Goal: Task Accomplishment & Management: Manage account settings

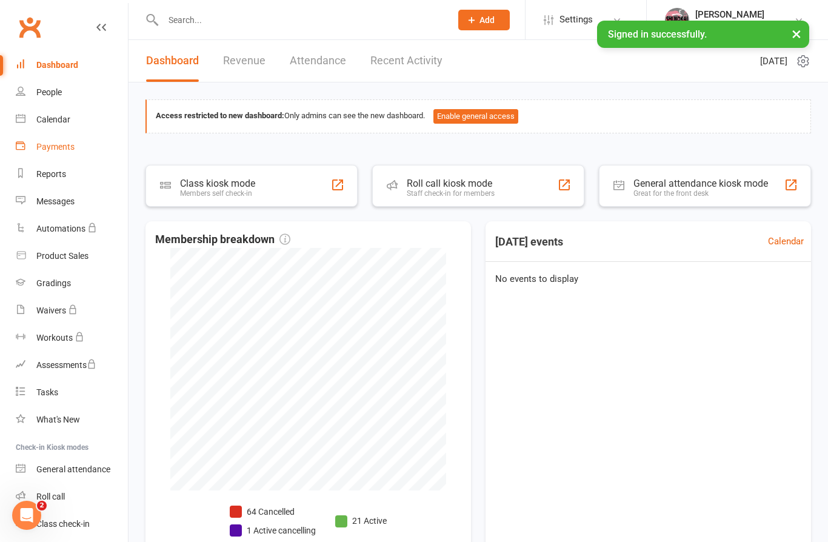
click at [59, 153] on link "Payments" at bounding box center [72, 146] width 112 height 27
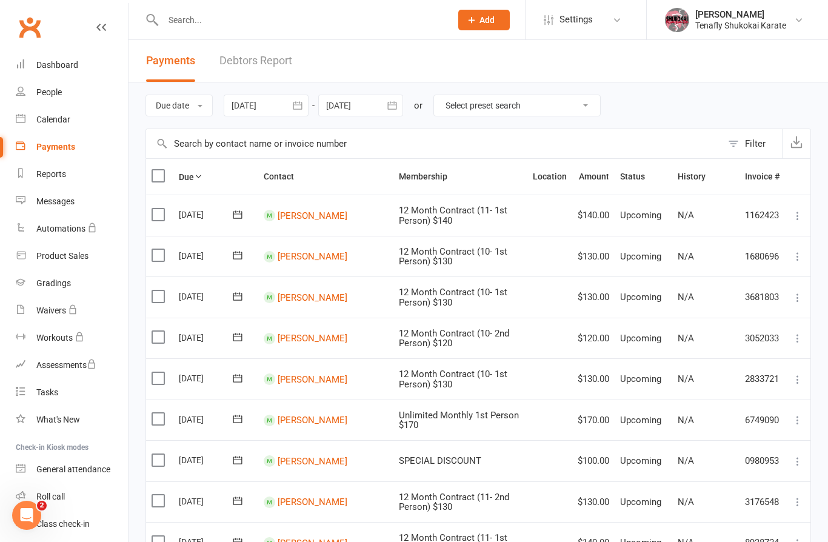
click at [273, 111] on div at bounding box center [266, 106] width 85 height 22
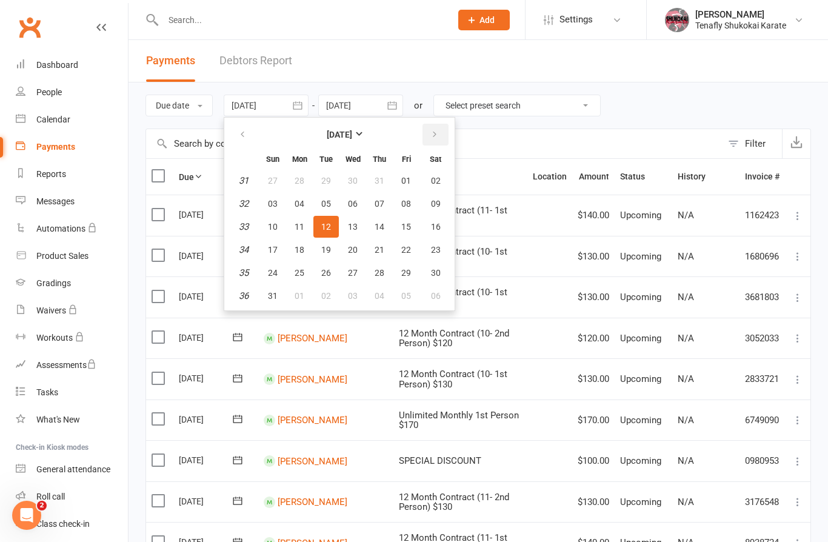
click at [434, 131] on icon "button" at bounding box center [434, 135] width 8 height 10
click at [302, 182] on span "01" at bounding box center [300, 181] width 10 height 10
type input "[DATE]"
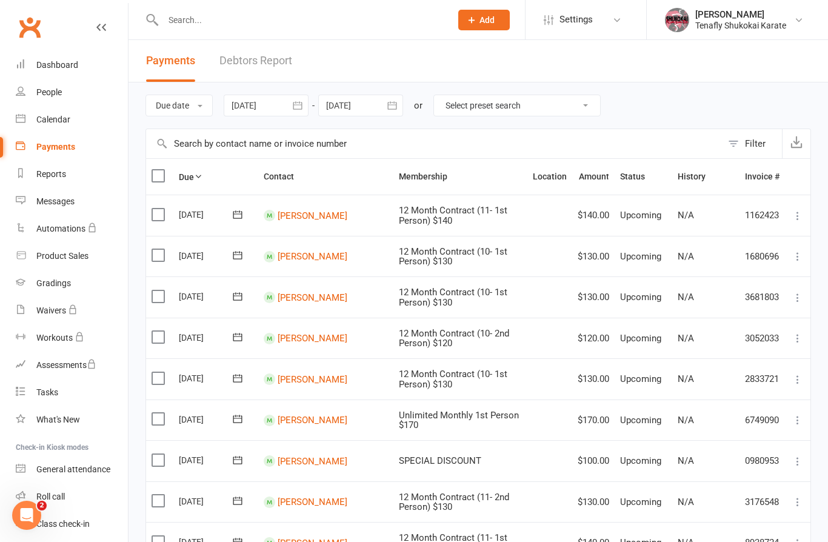
click at [354, 109] on div at bounding box center [360, 106] width 85 height 22
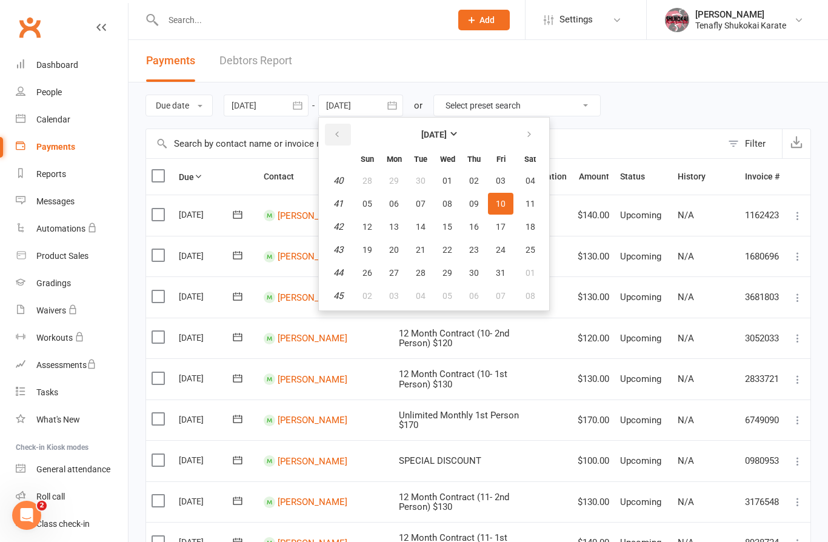
click at [331, 141] on button "button" at bounding box center [338, 135] width 26 height 22
click at [420, 272] on span "30" at bounding box center [421, 273] width 10 height 10
type input "[DATE]"
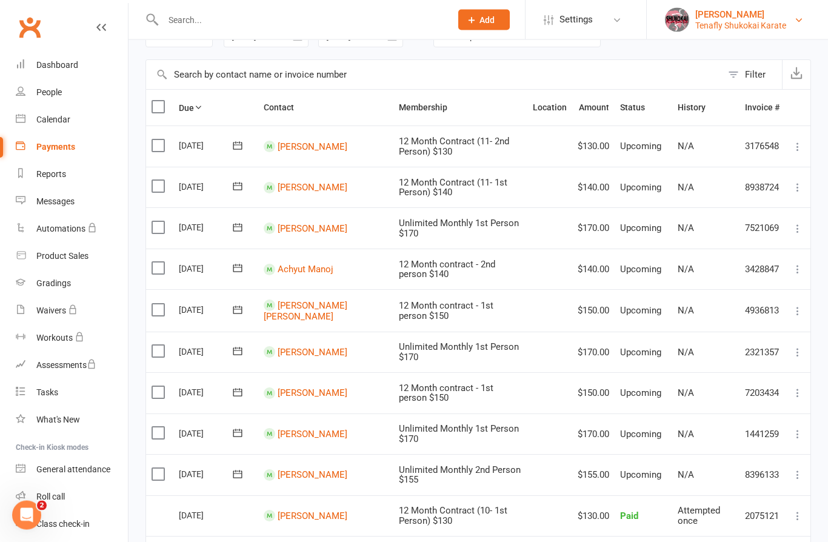
scroll to position [69, 0]
click at [756, 14] on div "[PERSON_NAME]" at bounding box center [740, 14] width 91 height 11
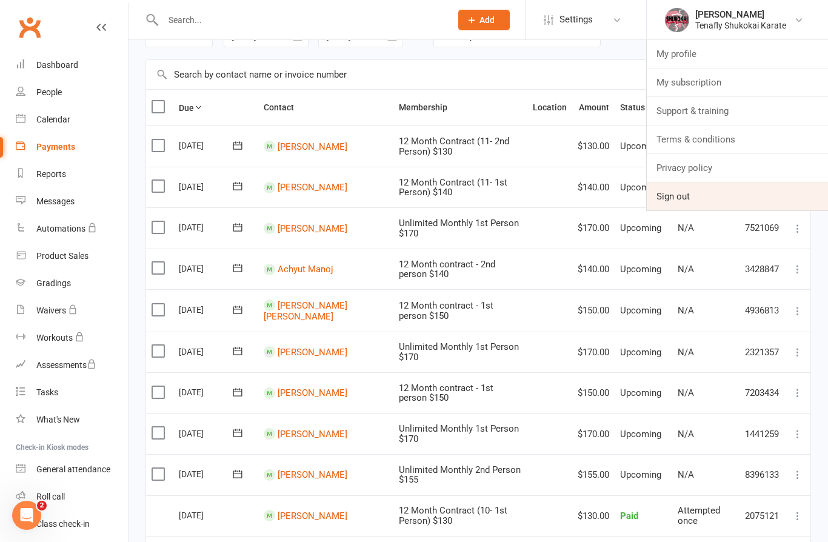
click at [679, 193] on link "Sign out" at bounding box center [737, 196] width 181 height 28
